Goal: Task Accomplishment & Management: Manage account settings

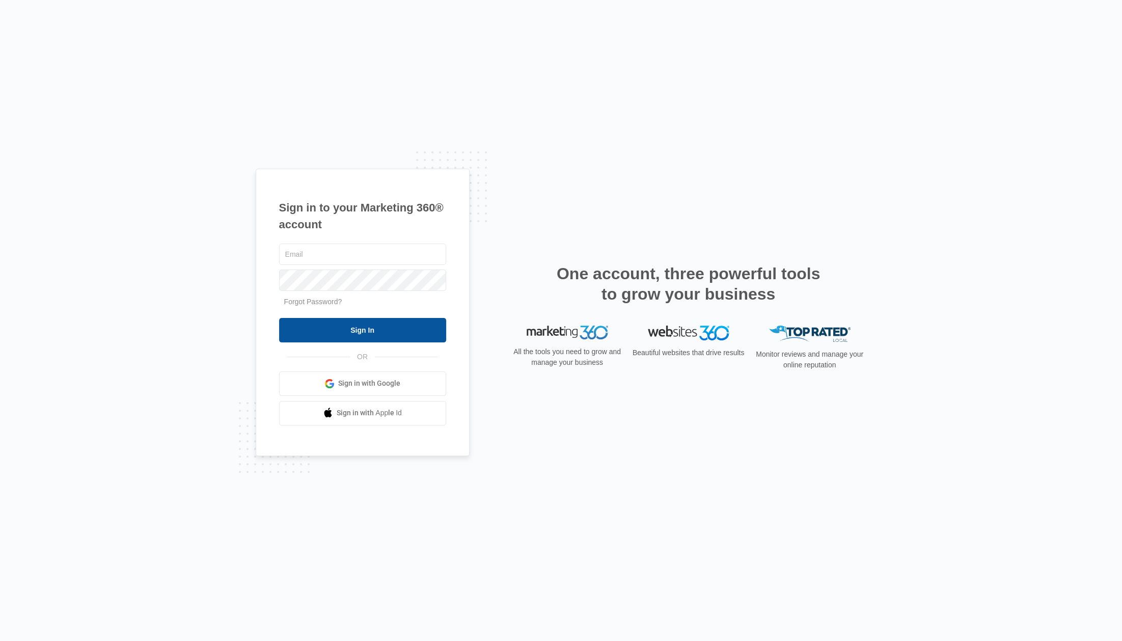
type input "[PERSON_NAME][EMAIL_ADDRESS][DOMAIN_NAME]"
click at [311, 328] on input "Sign In" at bounding box center [362, 330] width 167 height 24
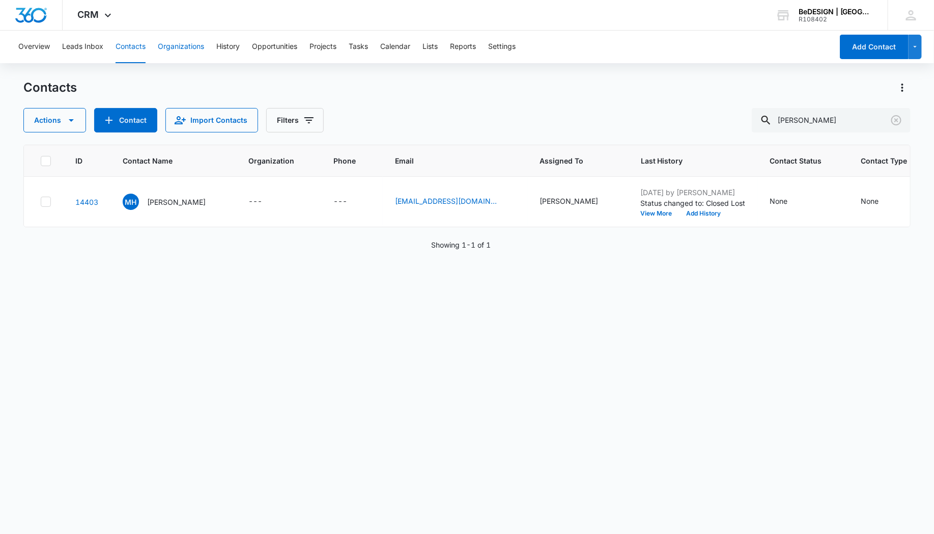
click at [178, 47] on button "Organizations" at bounding box center [181, 47] width 46 height 33
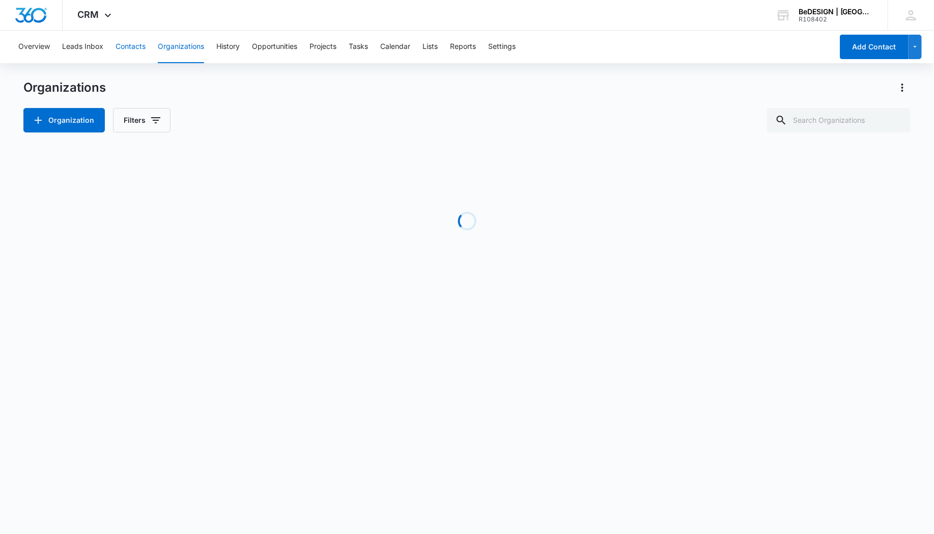
click at [137, 46] on button "Contacts" at bounding box center [131, 47] width 30 height 33
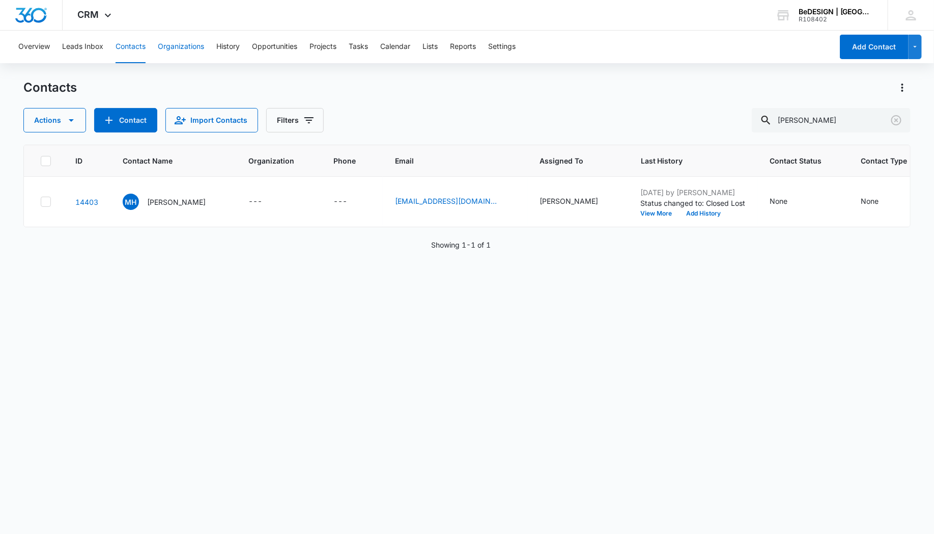
click at [195, 46] on button "Organizations" at bounding box center [181, 47] width 46 height 33
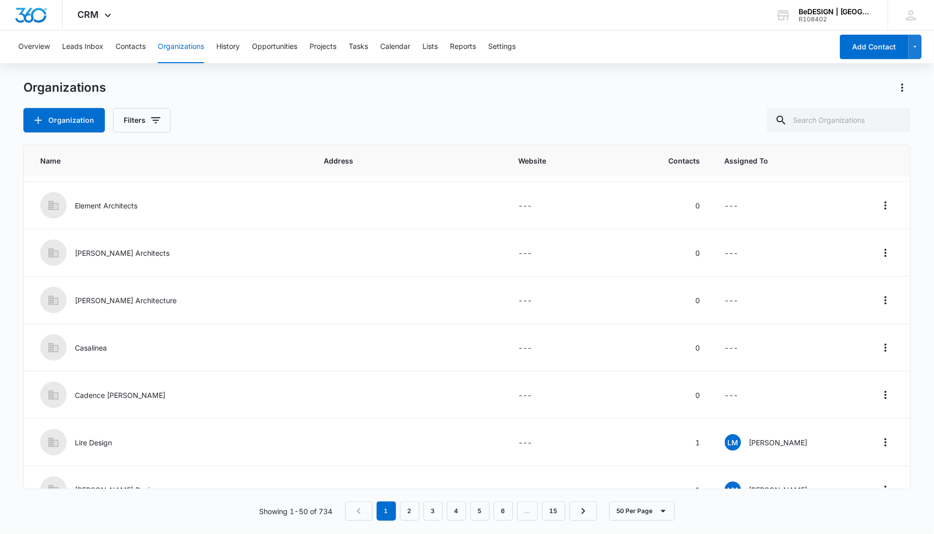
scroll to position [1228, 0]
click at [885, 294] on icon "Actions" at bounding box center [886, 298] width 2 height 8
click at [759, 292] on td "---" at bounding box center [783, 298] width 140 height 47
click at [765, 292] on td "---" at bounding box center [783, 298] width 140 height 47
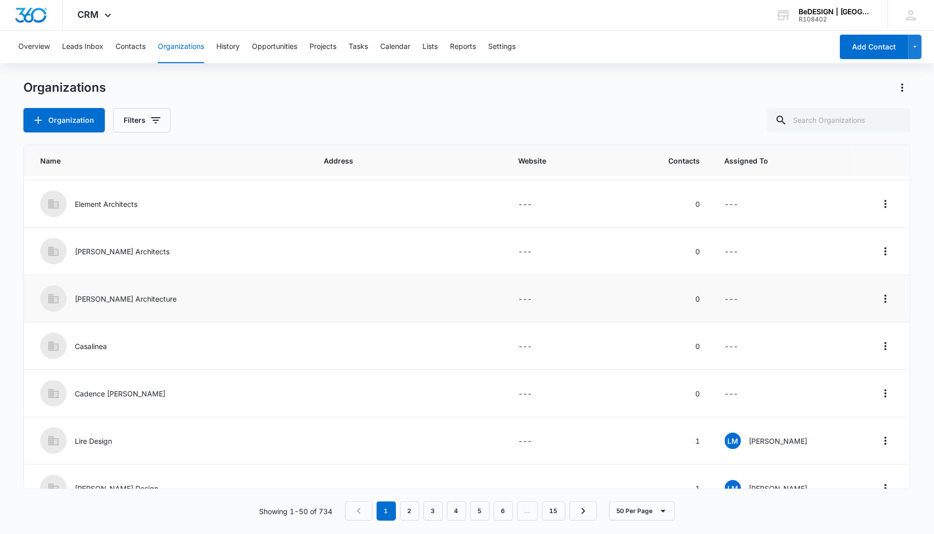
click at [759, 295] on td "---" at bounding box center [783, 298] width 140 height 47
click at [751, 289] on td "---" at bounding box center [783, 298] width 140 height 47
drag, startPoint x: 751, startPoint y: 289, endPoint x: 764, endPoint y: 291, distance: 13.3
click at [764, 291] on td "---" at bounding box center [783, 298] width 140 height 47
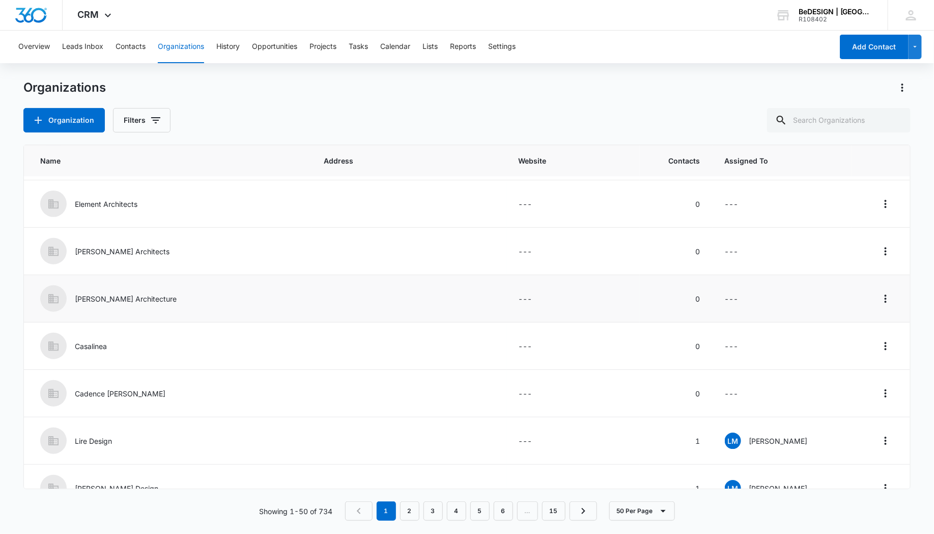
click at [110, 286] on div "[PERSON_NAME] Architecture" at bounding box center [169, 298] width 259 height 26
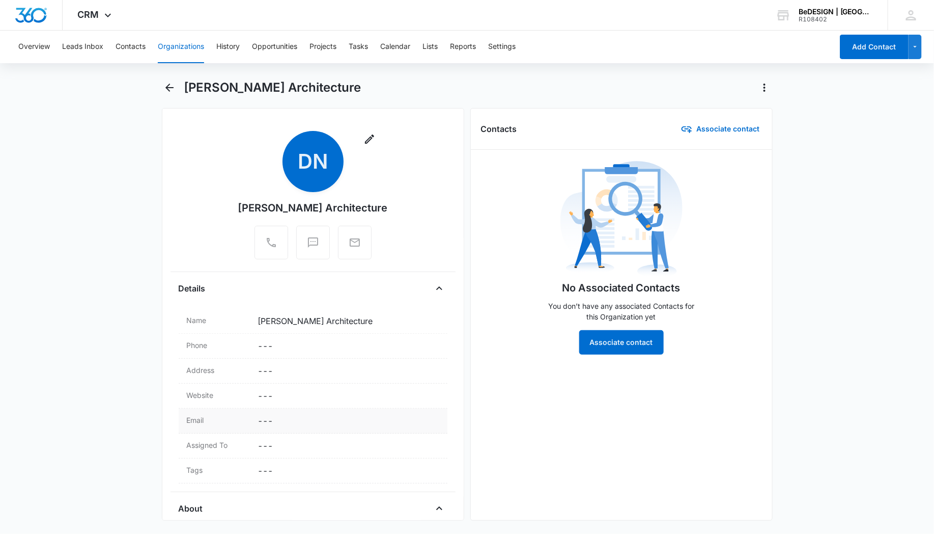
scroll to position [81, 0]
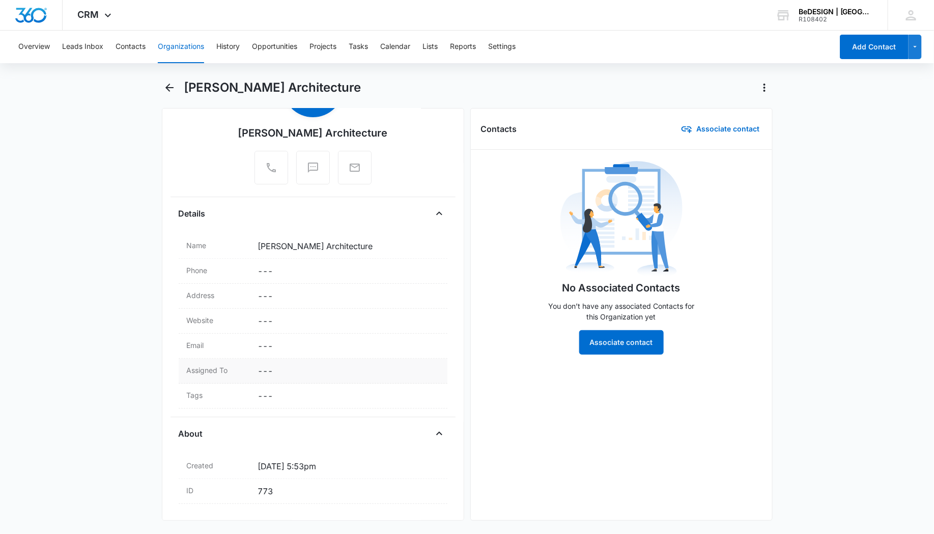
click at [265, 365] on dd "Cancel Save Changes ---" at bounding box center [348, 371] width 181 height 12
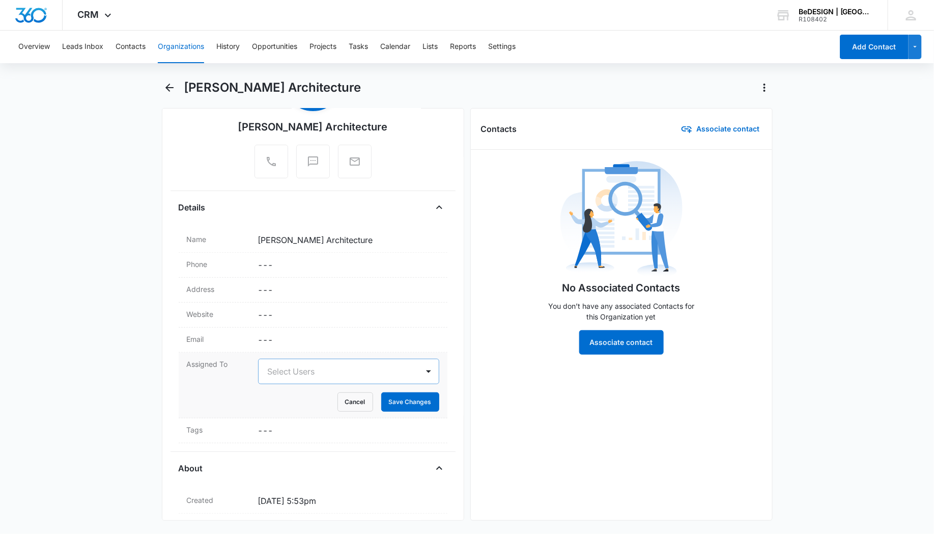
click at [283, 365] on div at bounding box center [336, 371] width 137 height 14
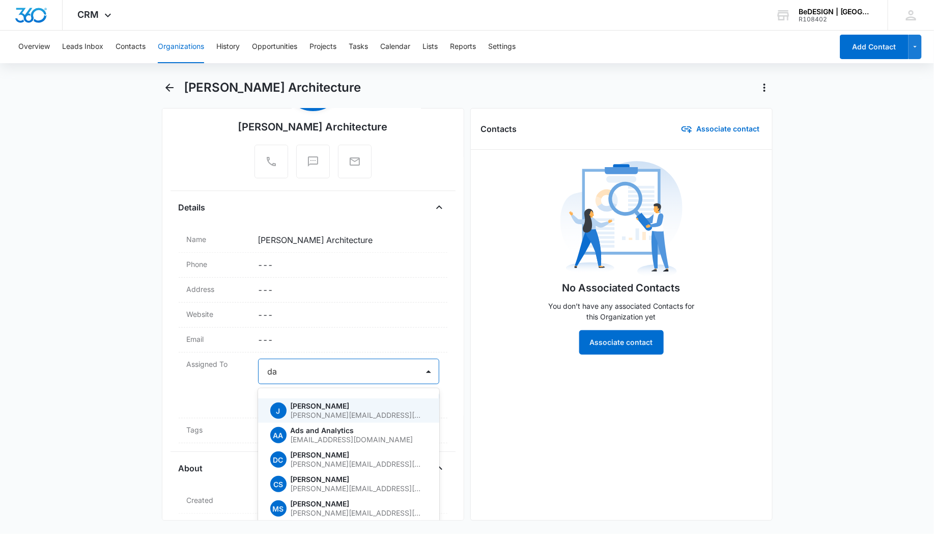
type input "[PERSON_NAME]"
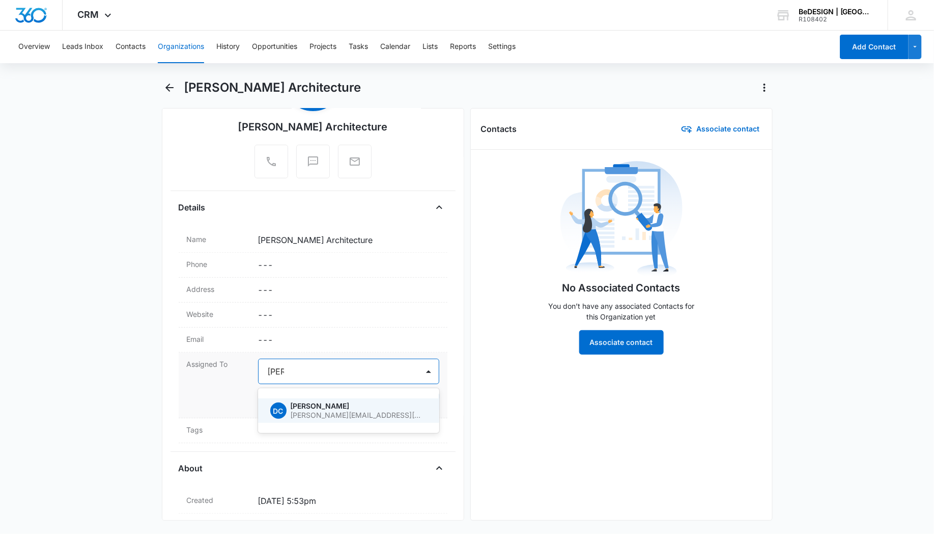
click at [297, 402] on p "[PERSON_NAME]" at bounding box center [358, 405] width 134 height 7
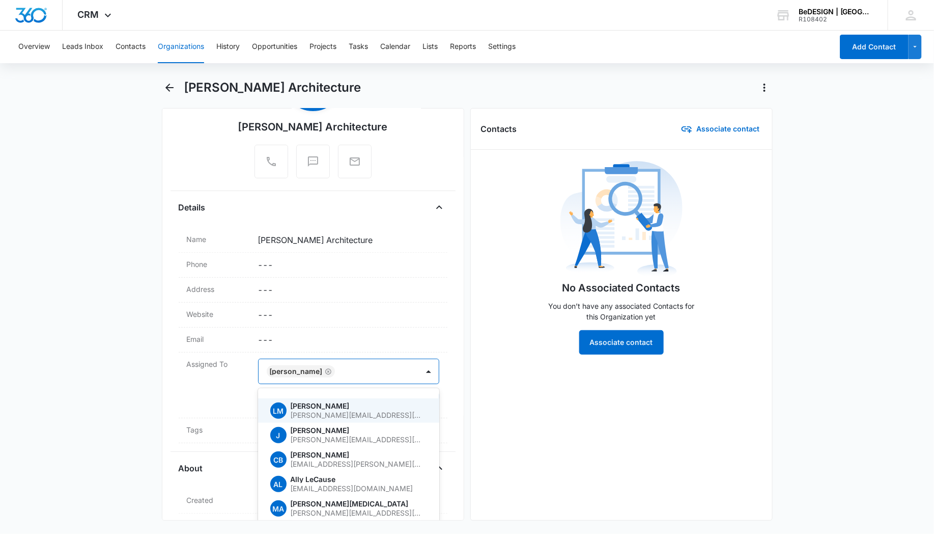
click at [120, 373] on main "[PERSON_NAME] Architecture Remove [PERSON_NAME] Architecture Details Name Cance…" at bounding box center [467, 305] width 934 height 453
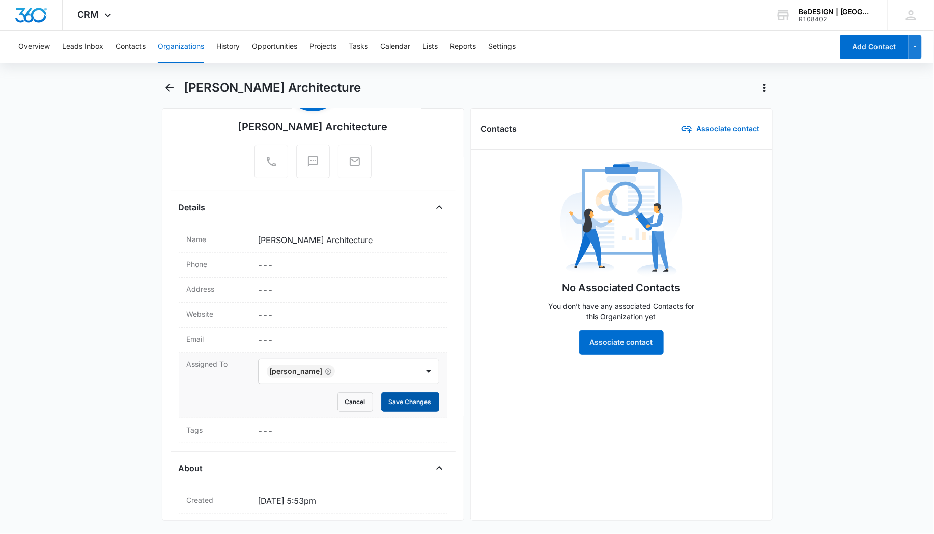
click at [382, 397] on button "Save Changes" at bounding box center [410, 401] width 58 height 19
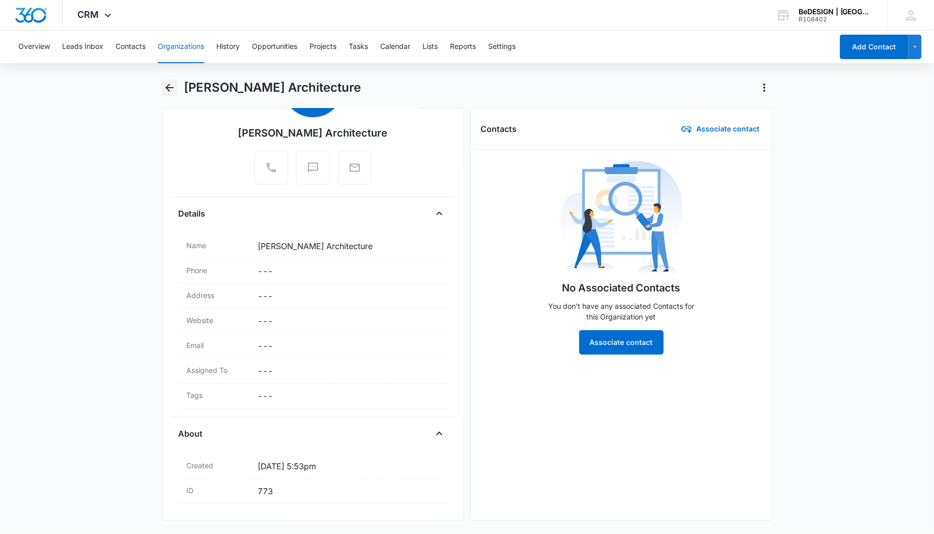
click at [171, 83] on icon "Back" at bounding box center [169, 87] width 12 height 12
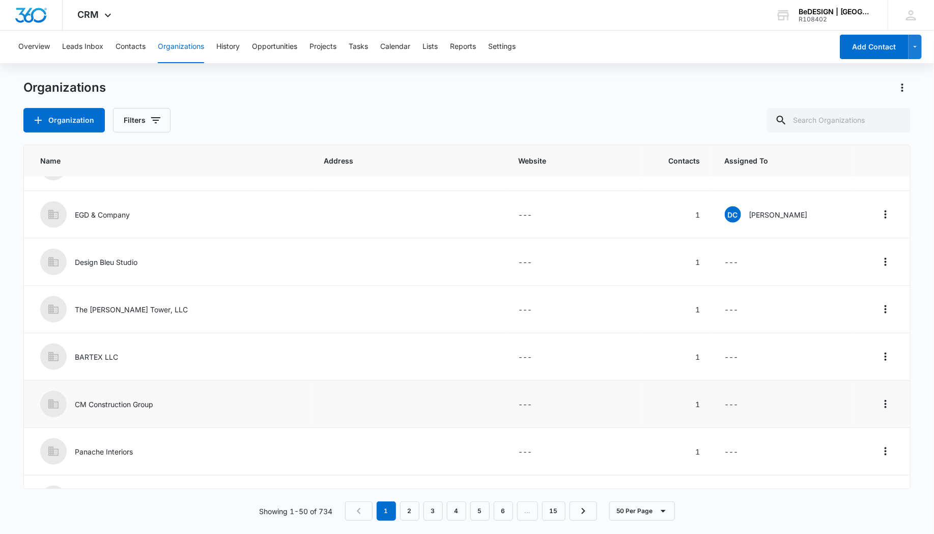
scroll to position [2047, 0]
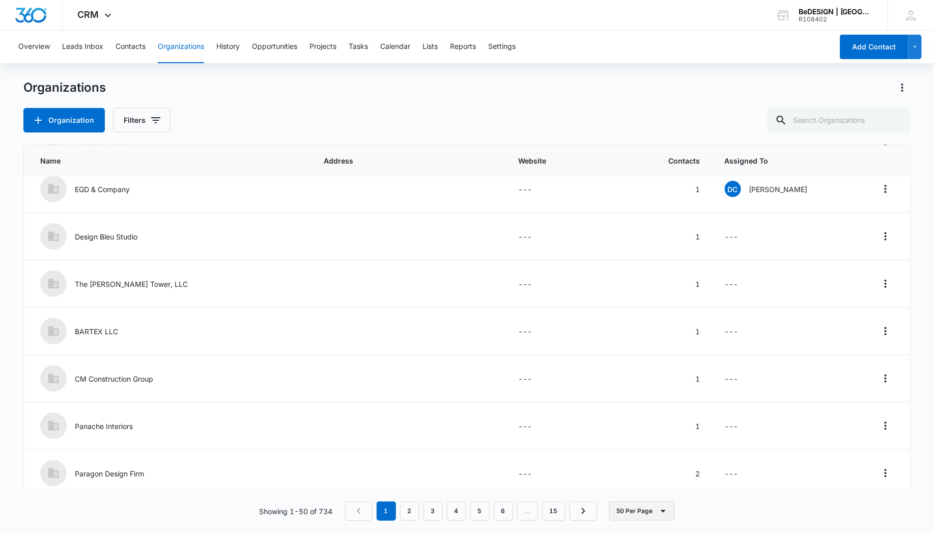
click at [629, 510] on button "50 Per Page" at bounding box center [642, 510] width 66 height 19
click at [411, 506] on link "2" at bounding box center [409, 510] width 19 height 19
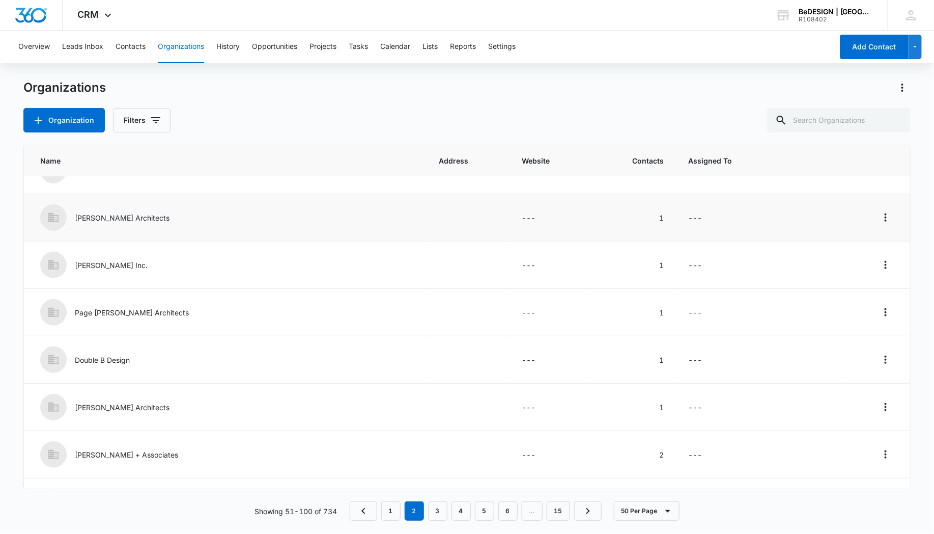
scroll to position [234, 0]
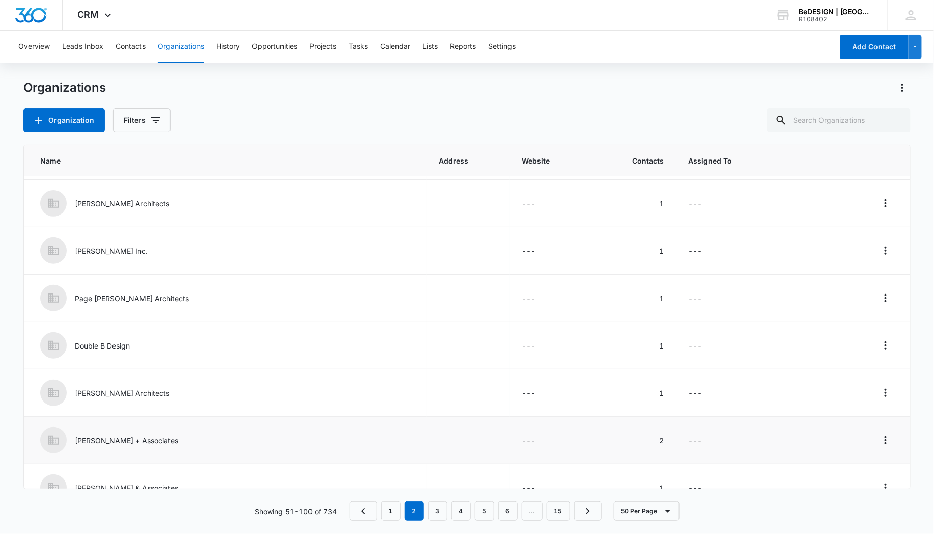
click at [137, 435] on p "[PERSON_NAME] + Associates" at bounding box center [126, 440] width 103 height 11
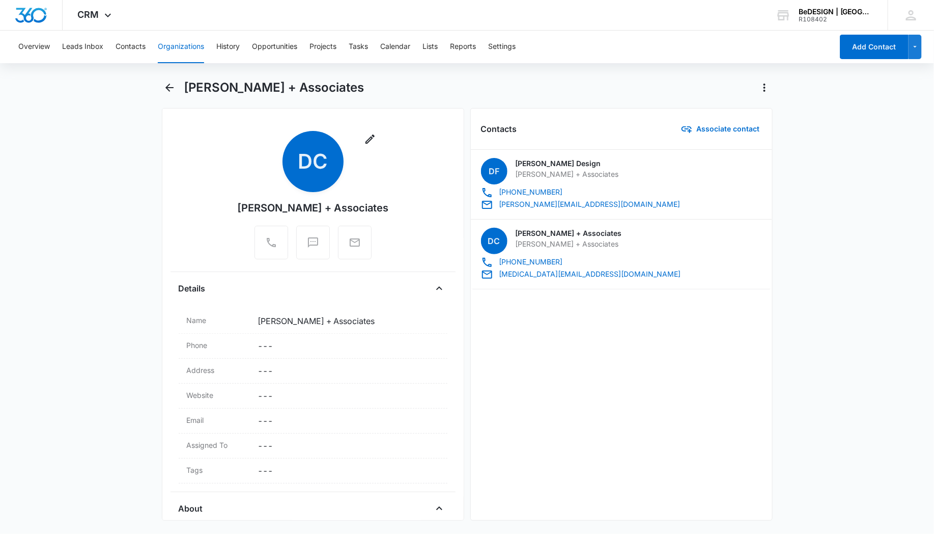
click at [118, 85] on main "[PERSON_NAME] + Associates Remove DC [PERSON_NAME] + Associates Details Name Ca…" at bounding box center [467, 305] width 934 height 453
click at [170, 85] on icon "Back" at bounding box center [169, 87] width 12 height 12
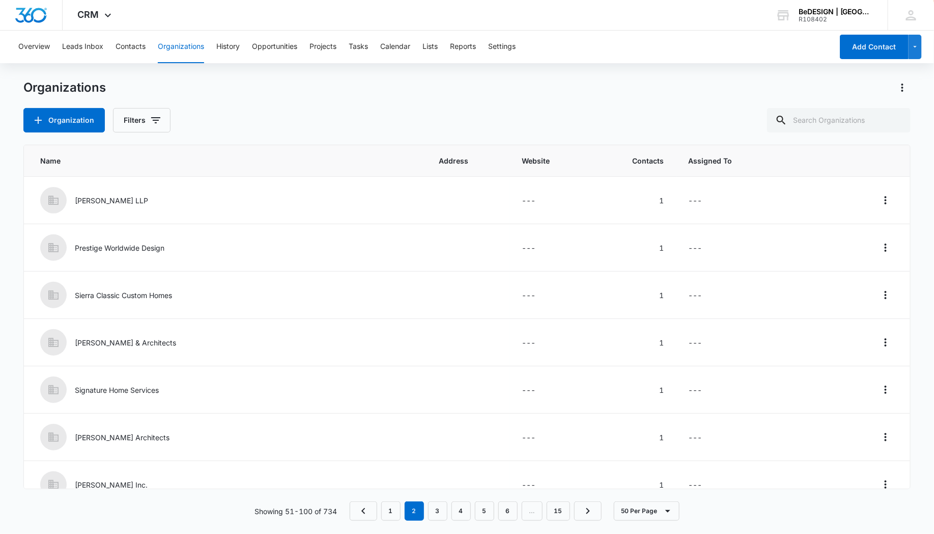
scroll to position [234, 0]
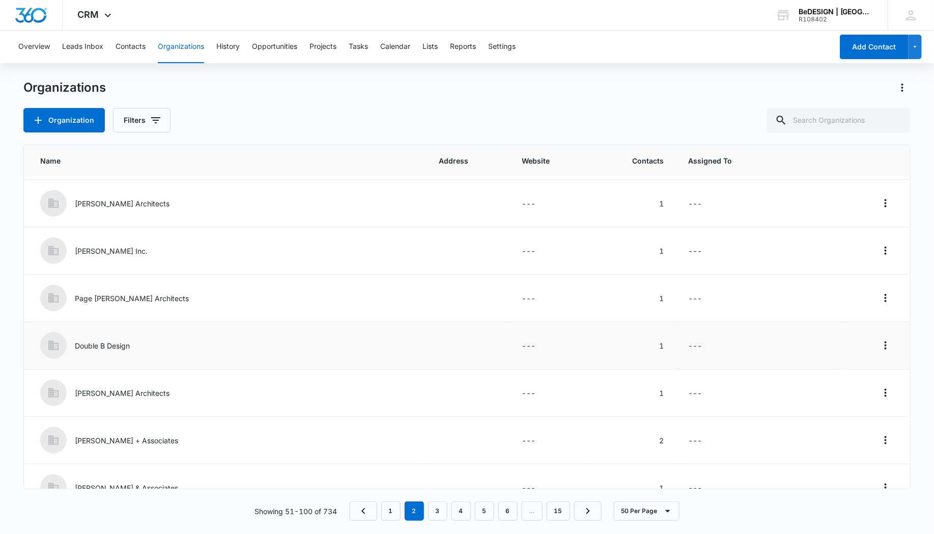
click at [187, 323] on td "Double B Design" at bounding box center [225, 345] width 403 height 47
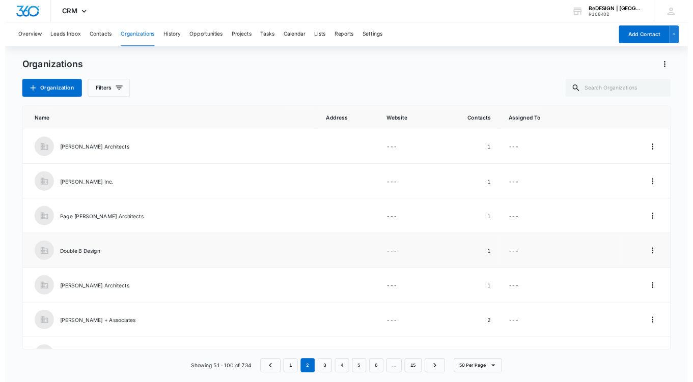
scroll to position [237, 0]
